Goal: Navigation & Orientation: Find specific page/section

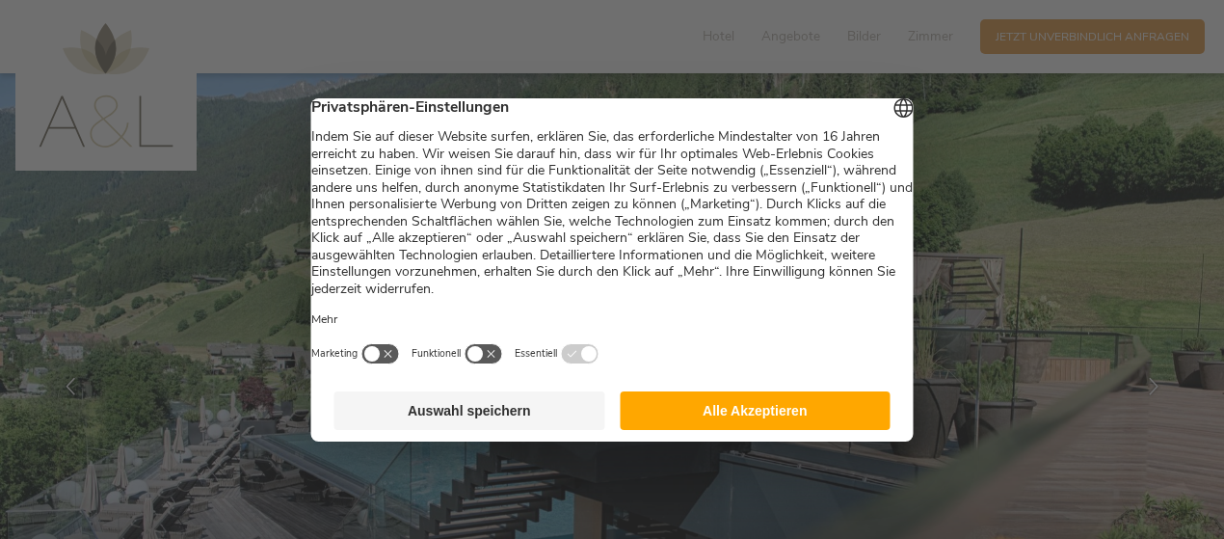
click at [660, 428] on button "Alle Akzeptieren" at bounding box center [755, 410] width 271 height 39
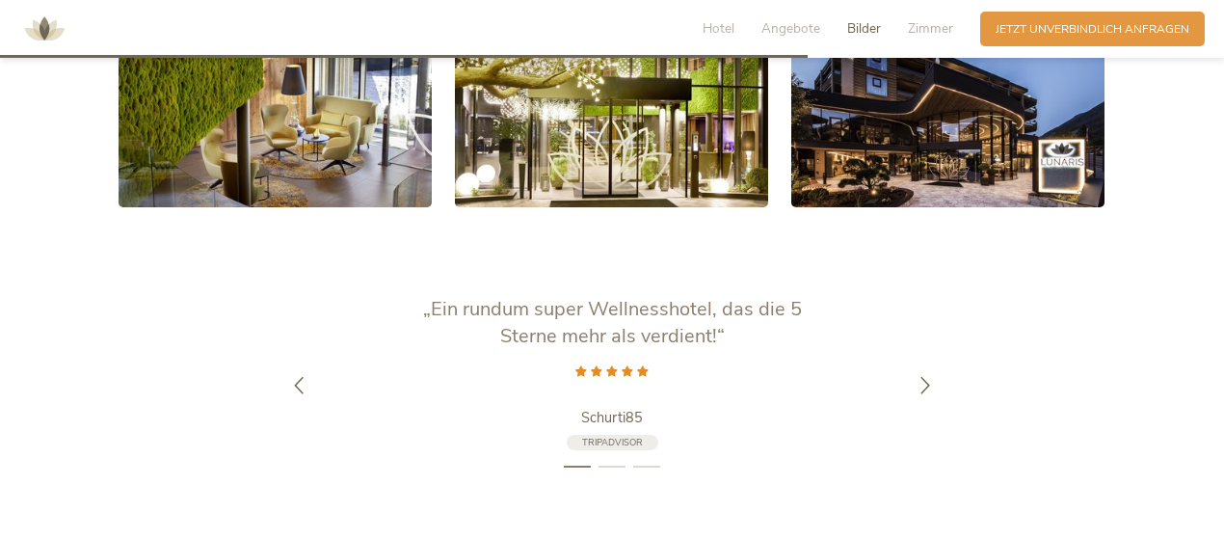
scroll to position [3276, 0]
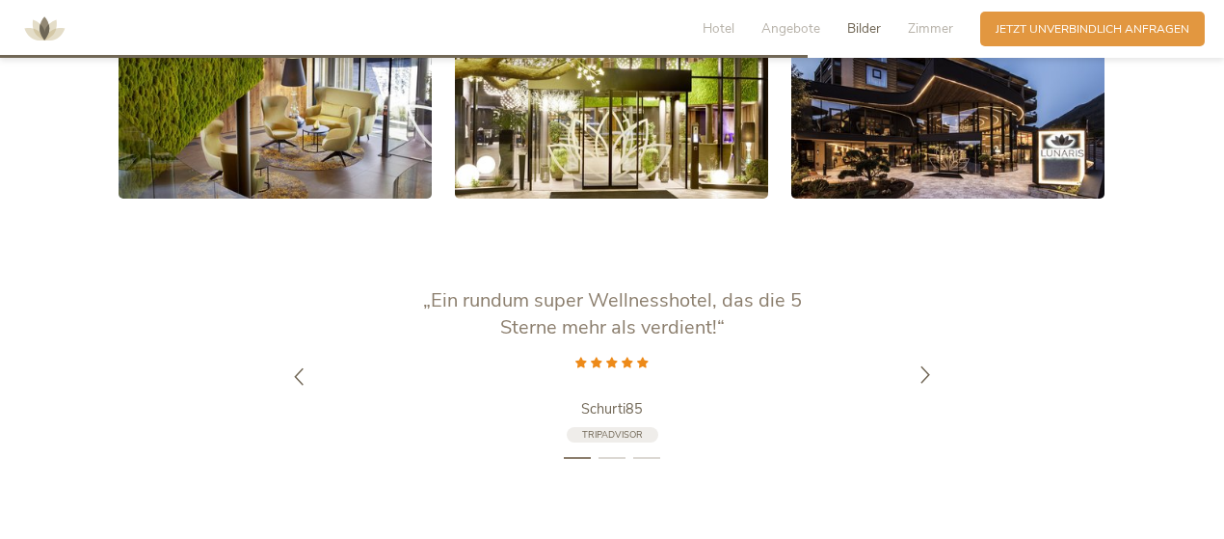
click at [926, 366] on icon at bounding box center [924, 374] width 17 height 17
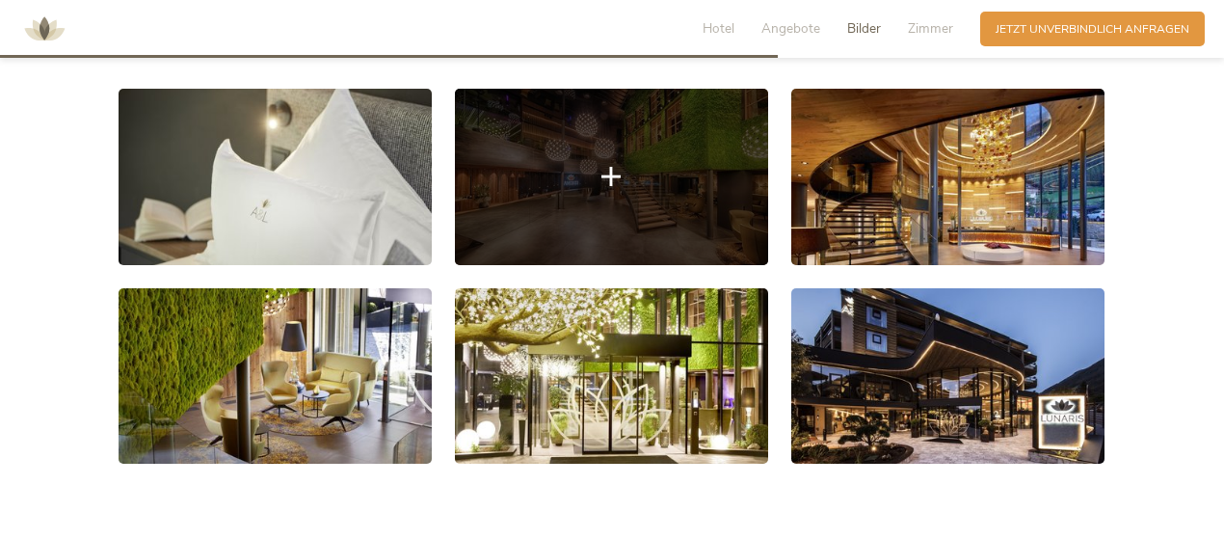
scroll to position [2891, 0]
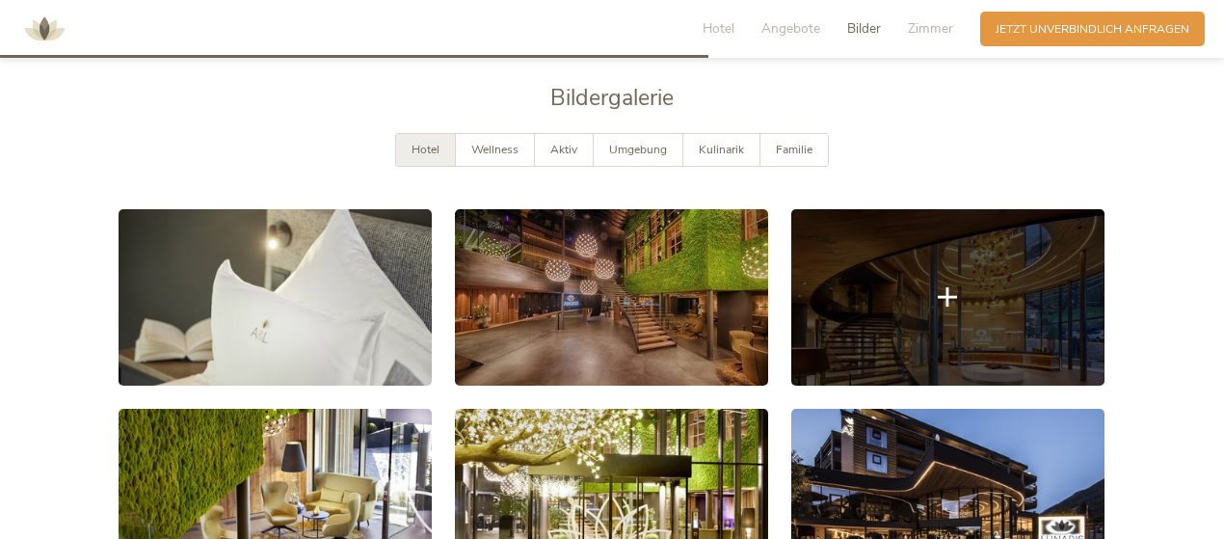
click at [918, 313] on link at bounding box center [947, 297] width 313 height 176
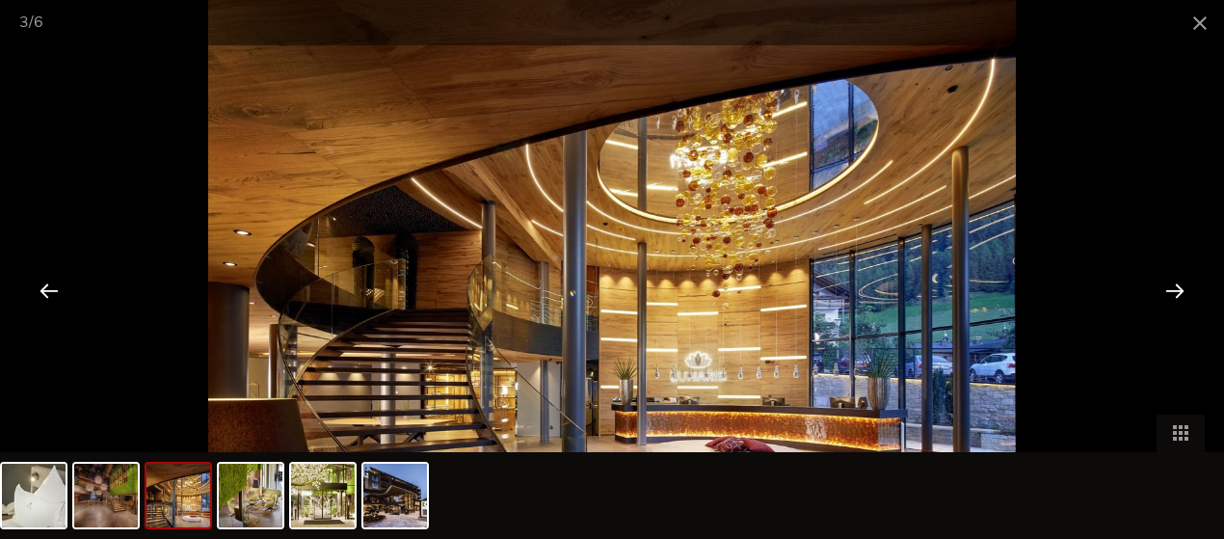
click at [1166, 292] on div at bounding box center [1175, 290] width 60 height 60
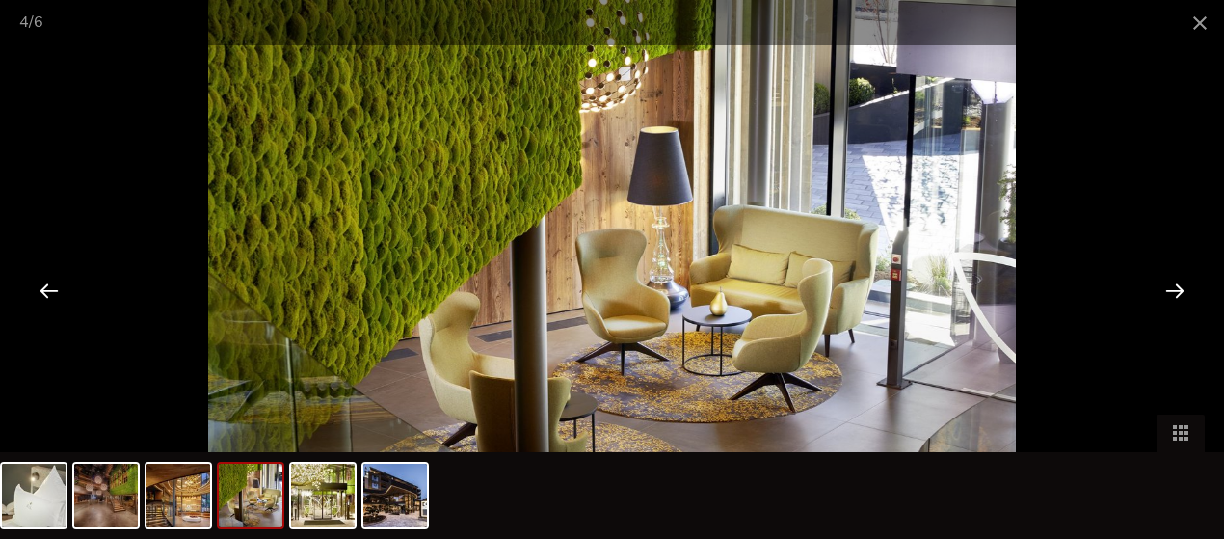
click at [1169, 286] on div at bounding box center [1175, 290] width 60 height 60
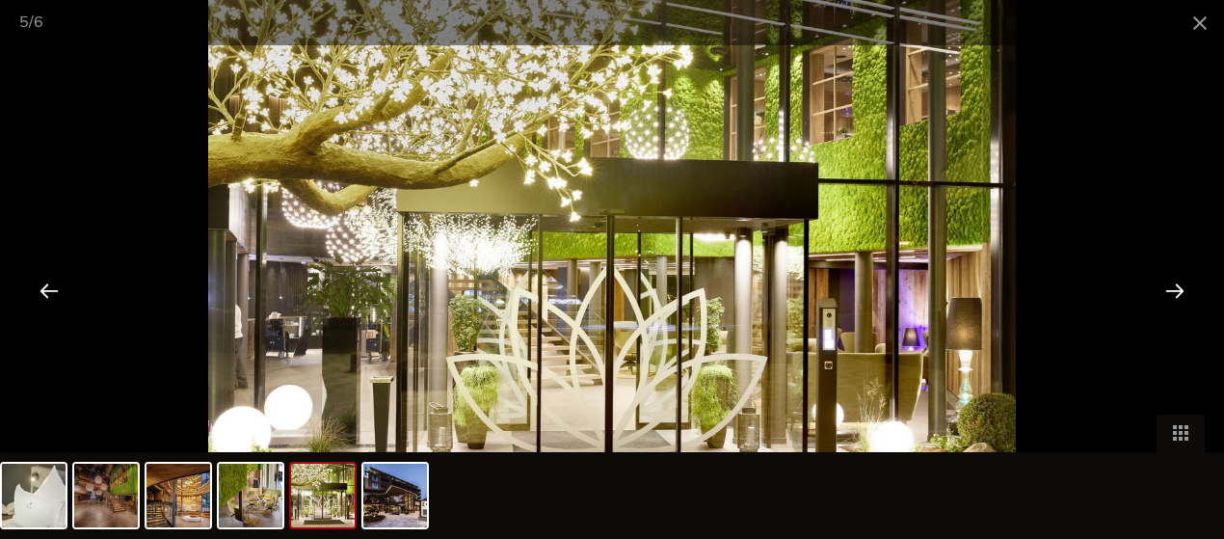
click at [1170, 283] on div at bounding box center [1175, 290] width 60 height 60
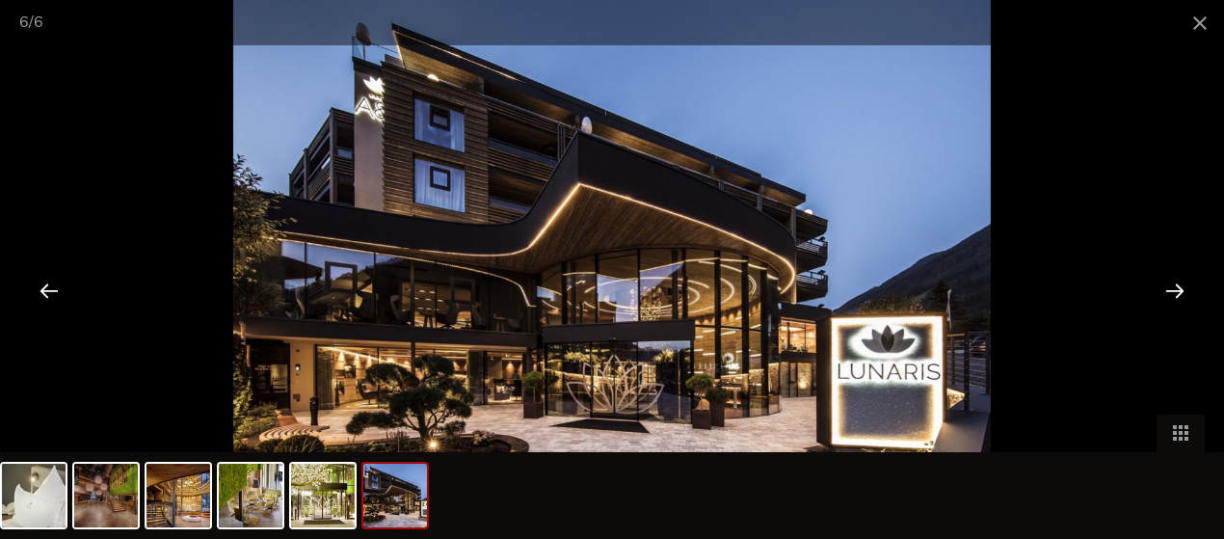
click at [1174, 282] on div at bounding box center [1175, 290] width 60 height 60
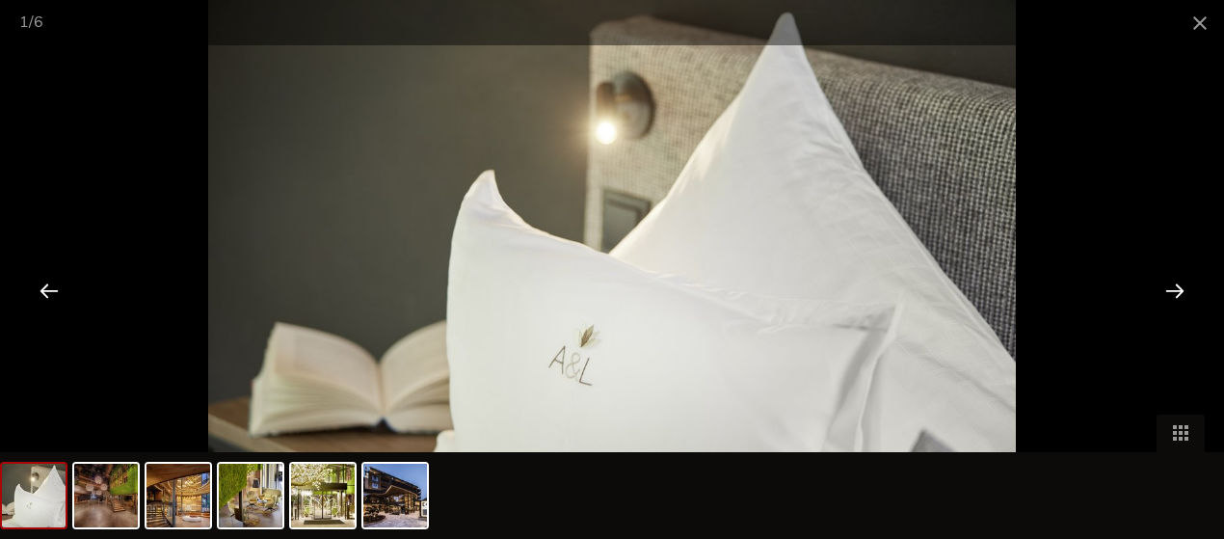
click at [1174, 282] on div at bounding box center [1175, 290] width 60 height 60
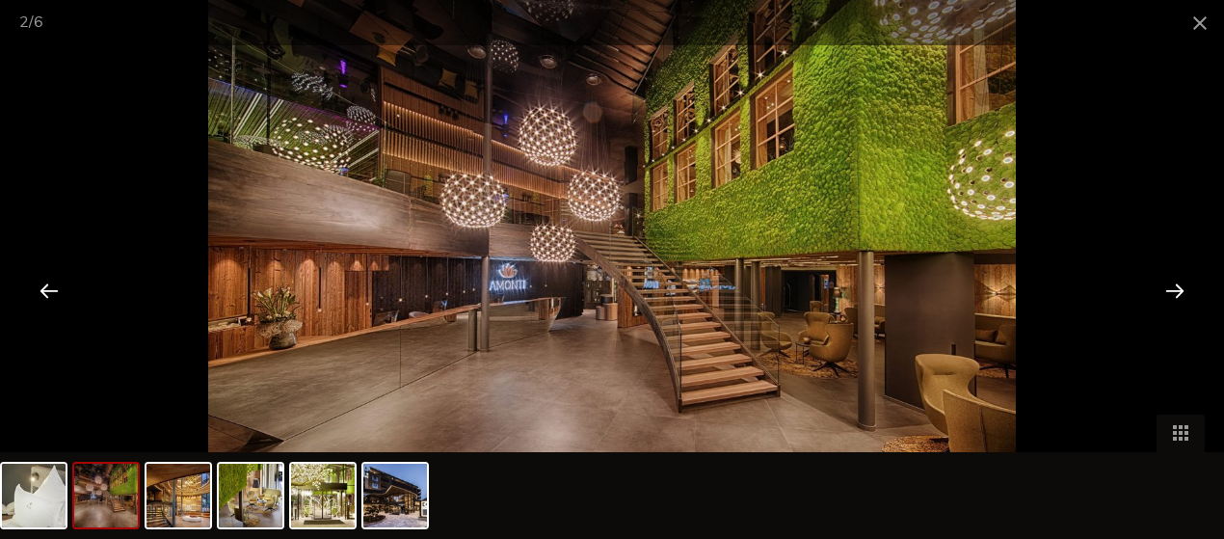
click at [1174, 282] on div at bounding box center [1175, 290] width 60 height 60
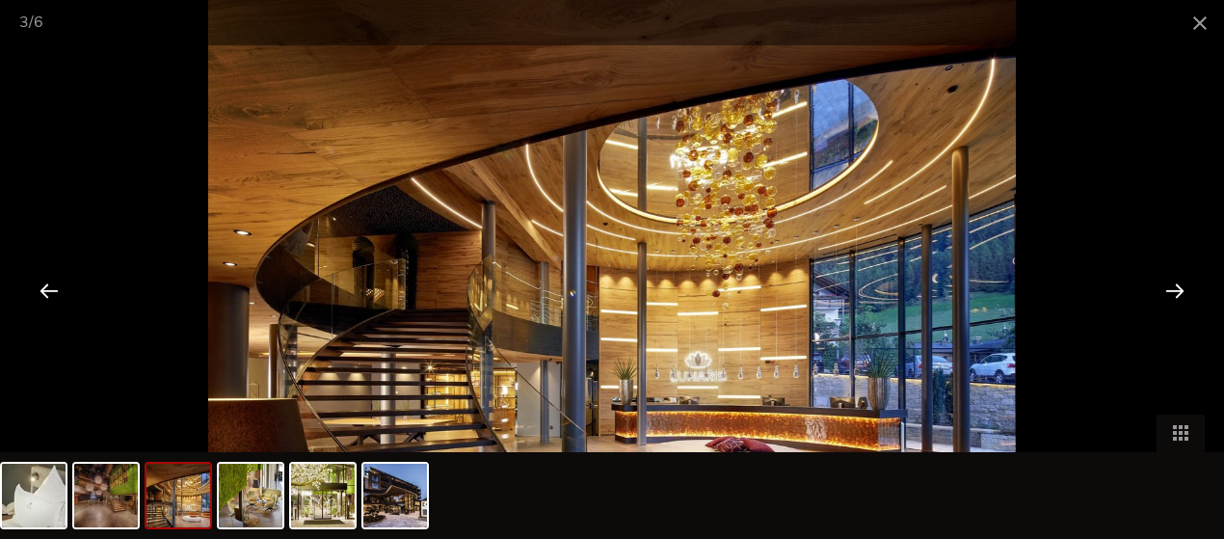
scroll to position [3469, 0]
click at [1181, 435] on span at bounding box center [1180, 433] width 48 height 38
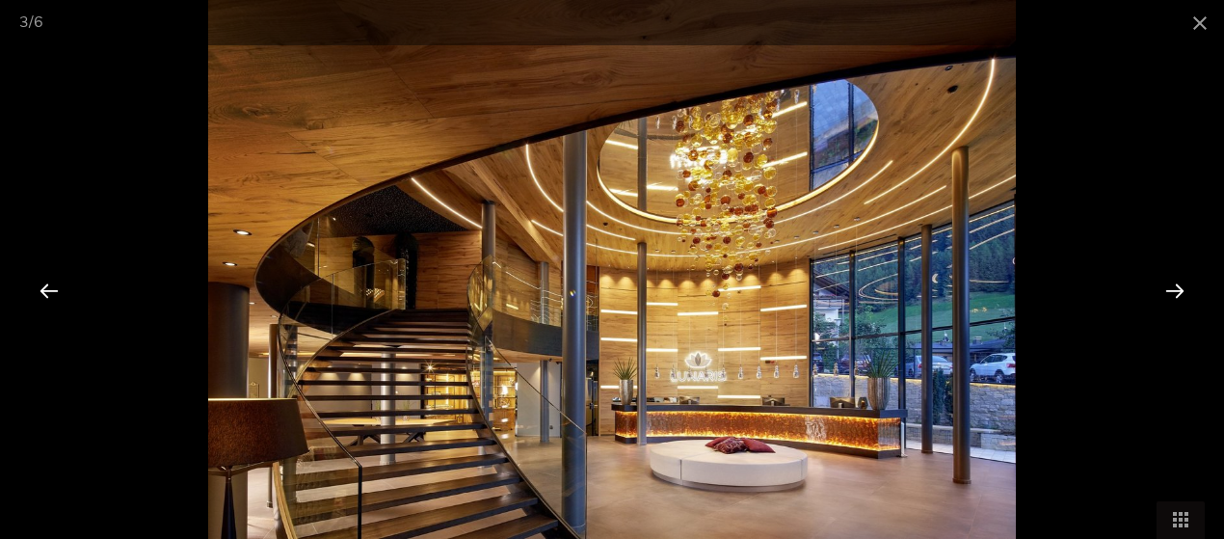
click at [1174, 287] on div at bounding box center [1175, 290] width 60 height 60
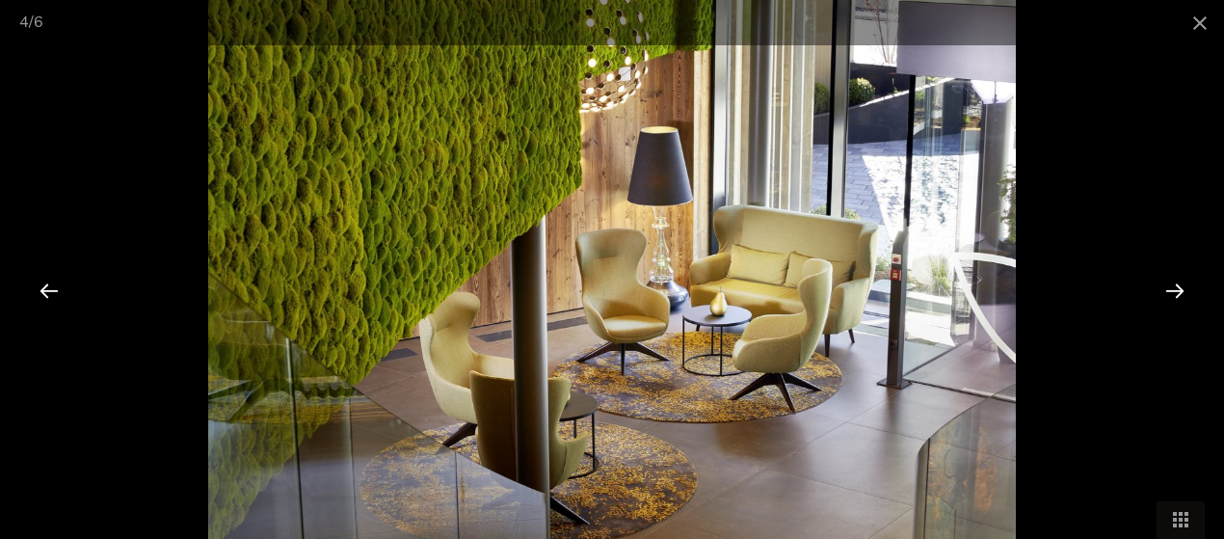
click at [1174, 287] on div at bounding box center [1175, 290] width 60 height 60
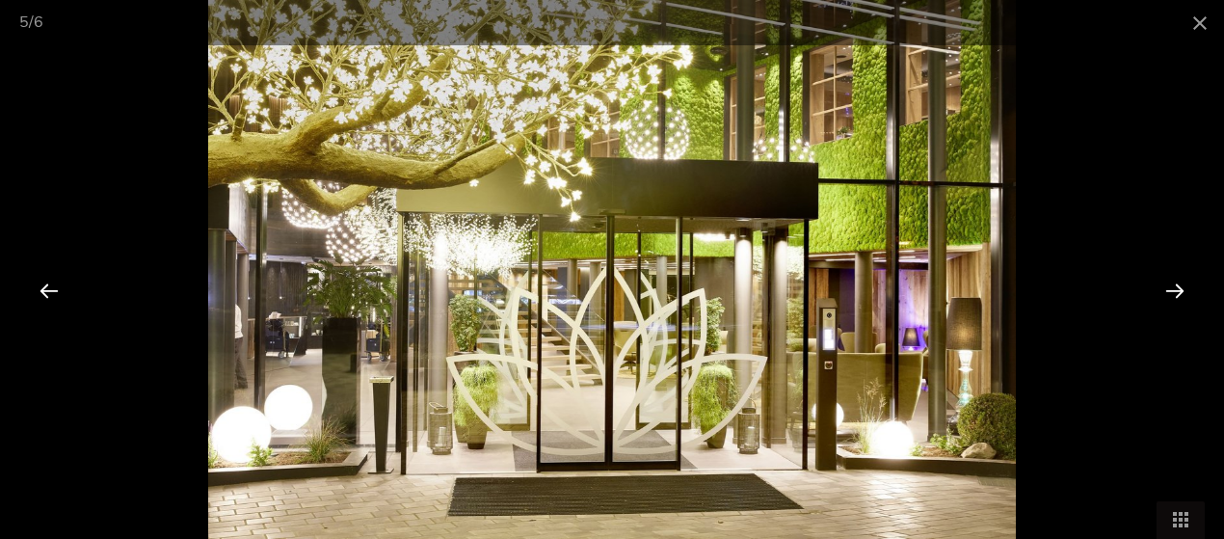
click at [1174, 287] on div at bounding box center [1175, 290] width 60 height 60
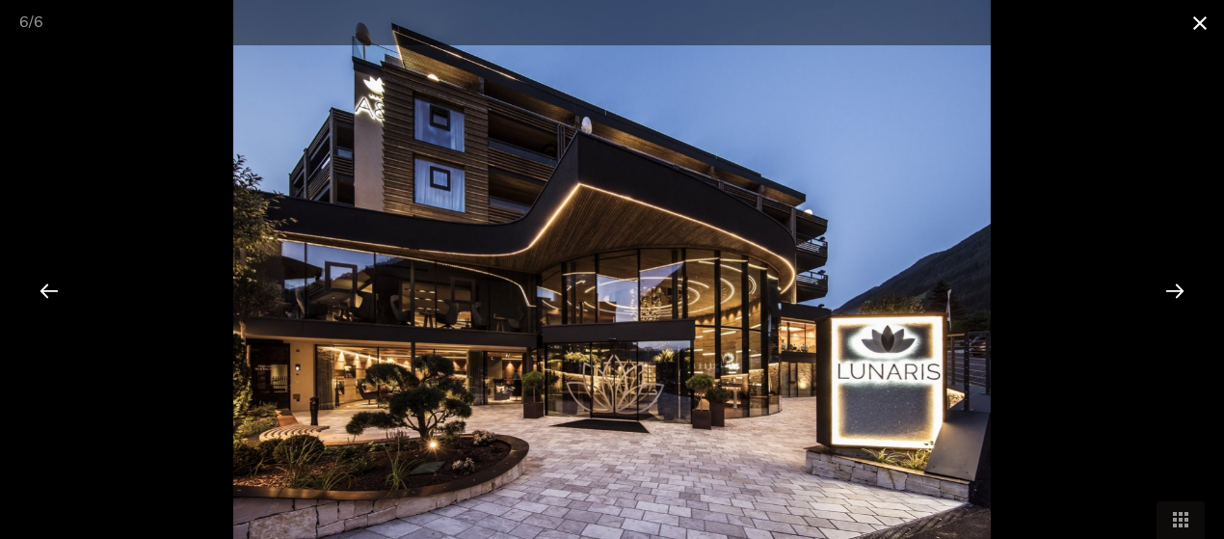
click at [1193, 19] on span at bounding box center [1199, 22] width 48 height 45
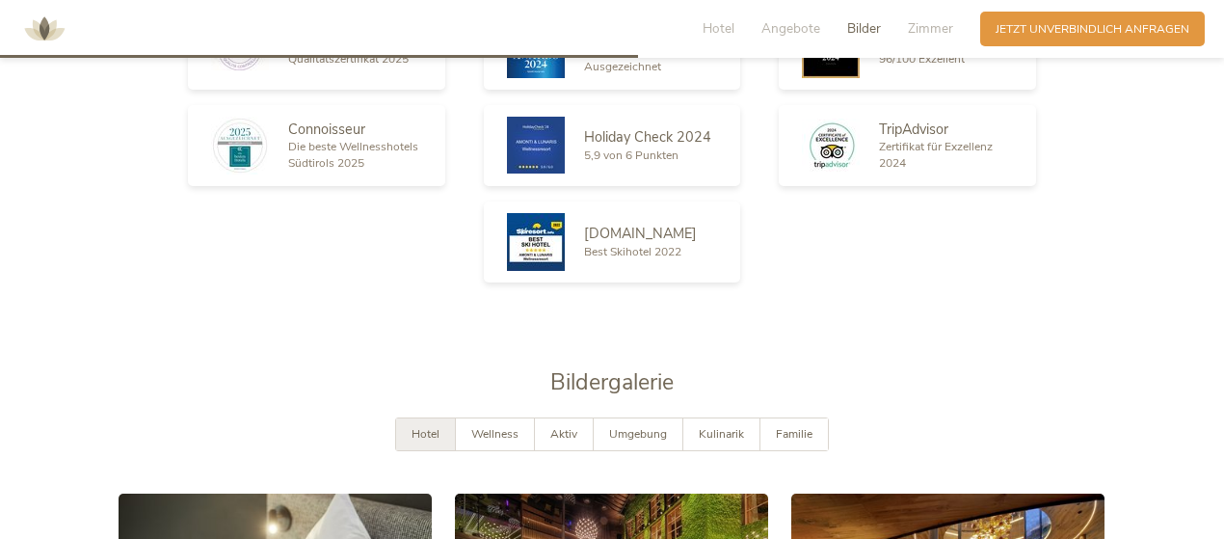
scroll to position [2601, 0]
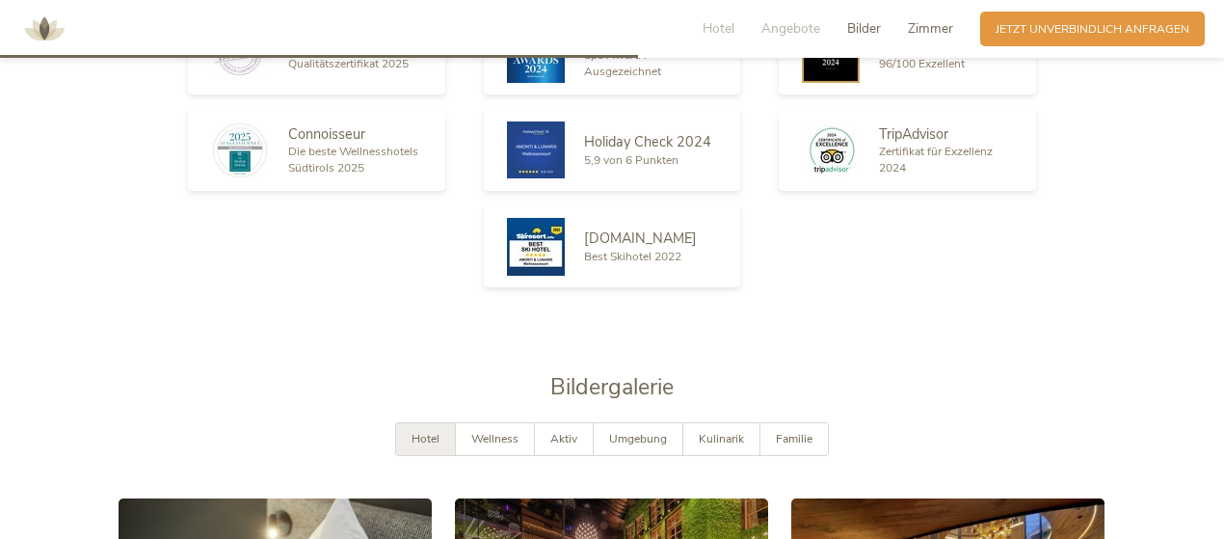
click at [936, 25] on span "Zimmer" at bounding box center [930, 28] width 45 height 18
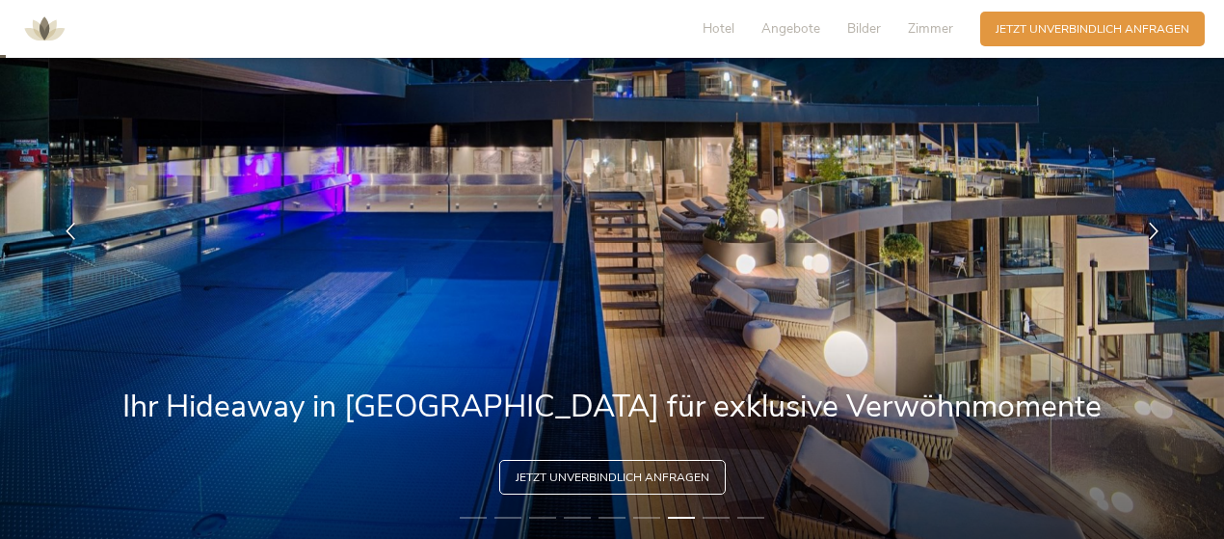
scroll to position [0, 0]
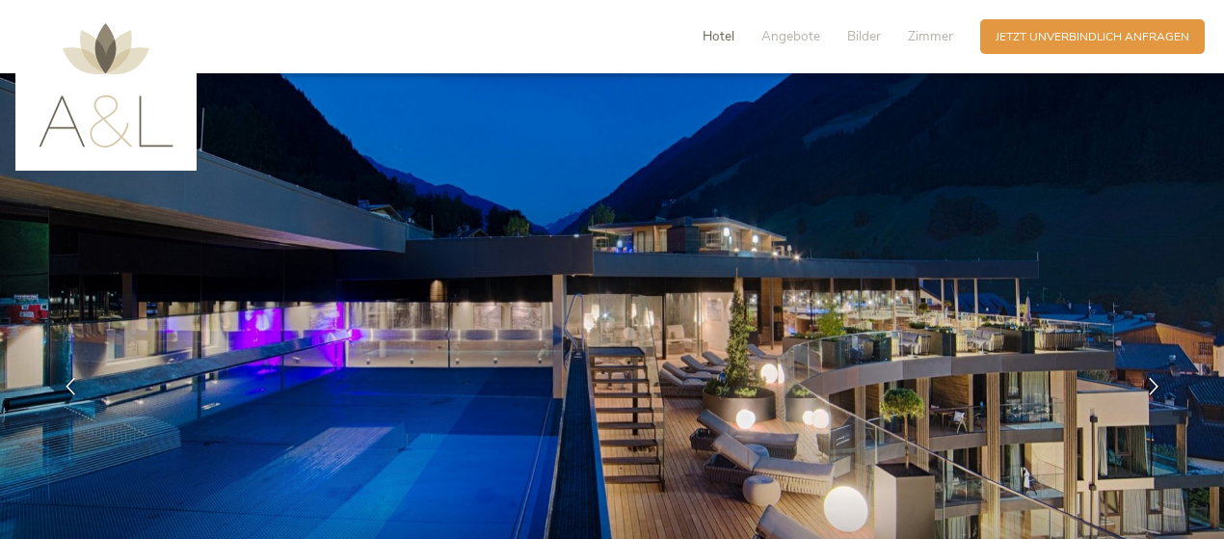
click at [728, 34] on span "Hotel" at bounding box center [718, 36] width 32 height 18
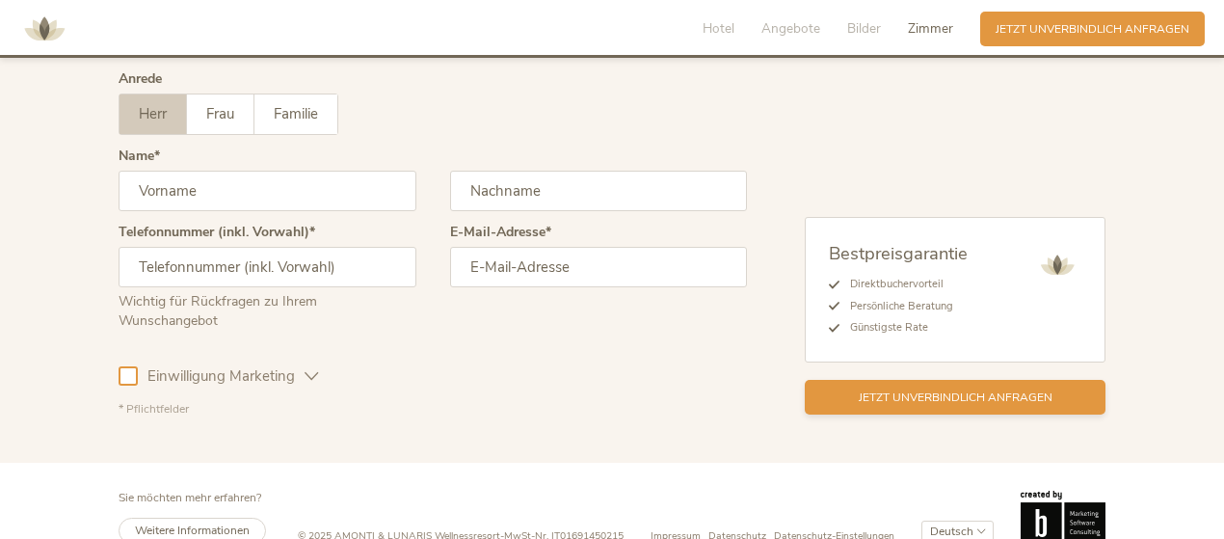
scroll to position [4992, 0]
click at [675, 527] on span "Impressum" at bounding box center [675, 534] width 50 height 14
